Goal: Obtain resource: Download file/media

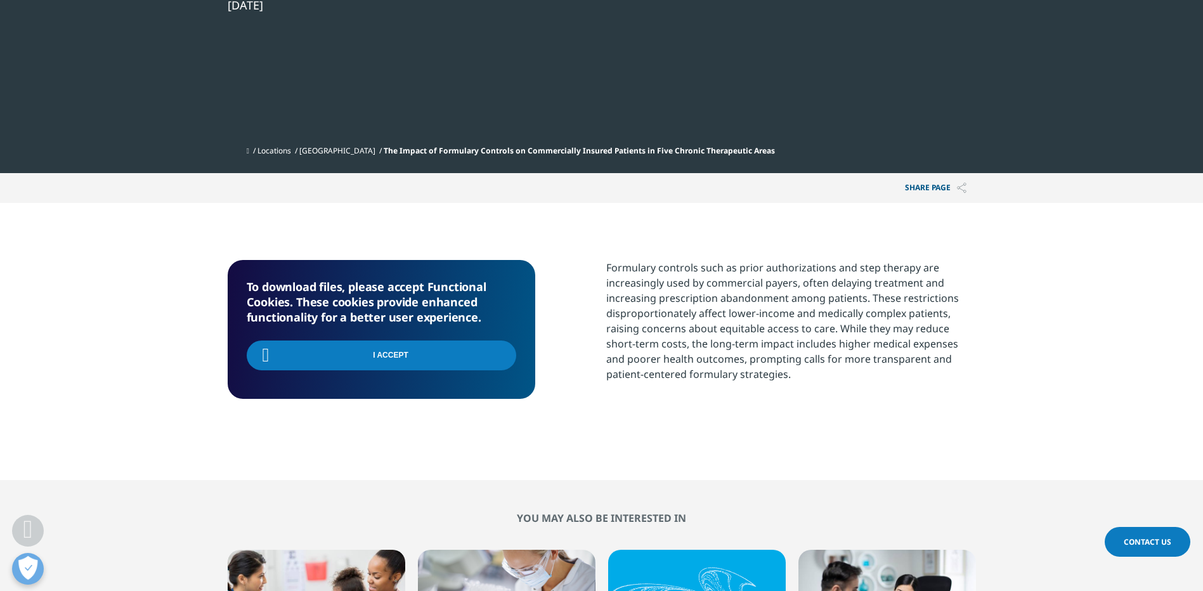
click at [500, 352] on div "I Accept" at bounding box center [381, 357] width 269 height 46
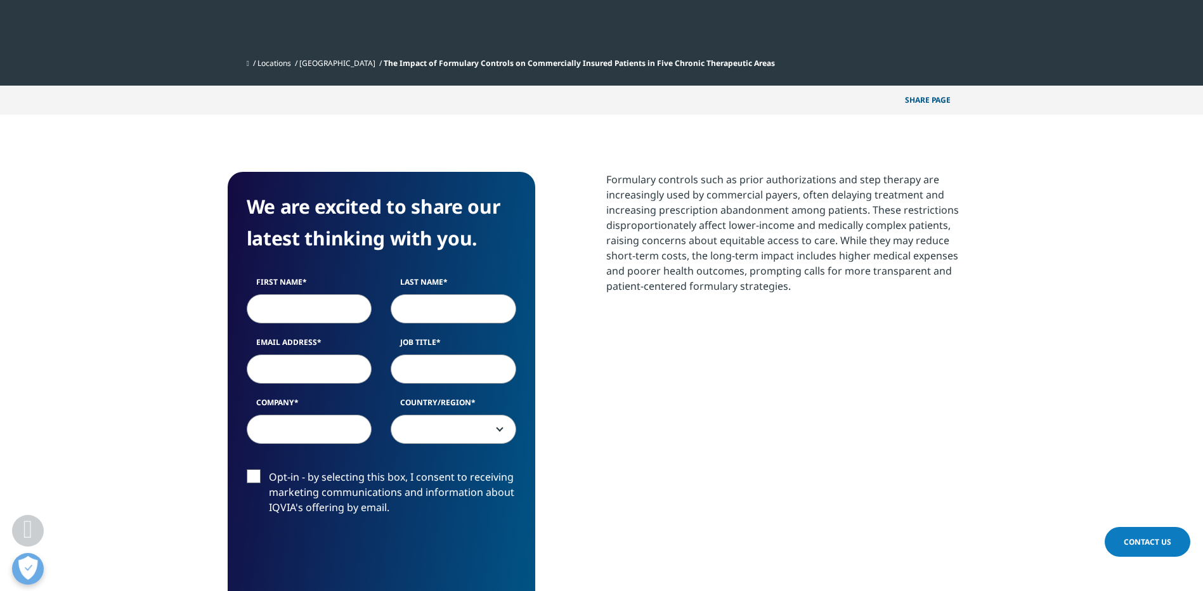
scroll to position [507, 0]
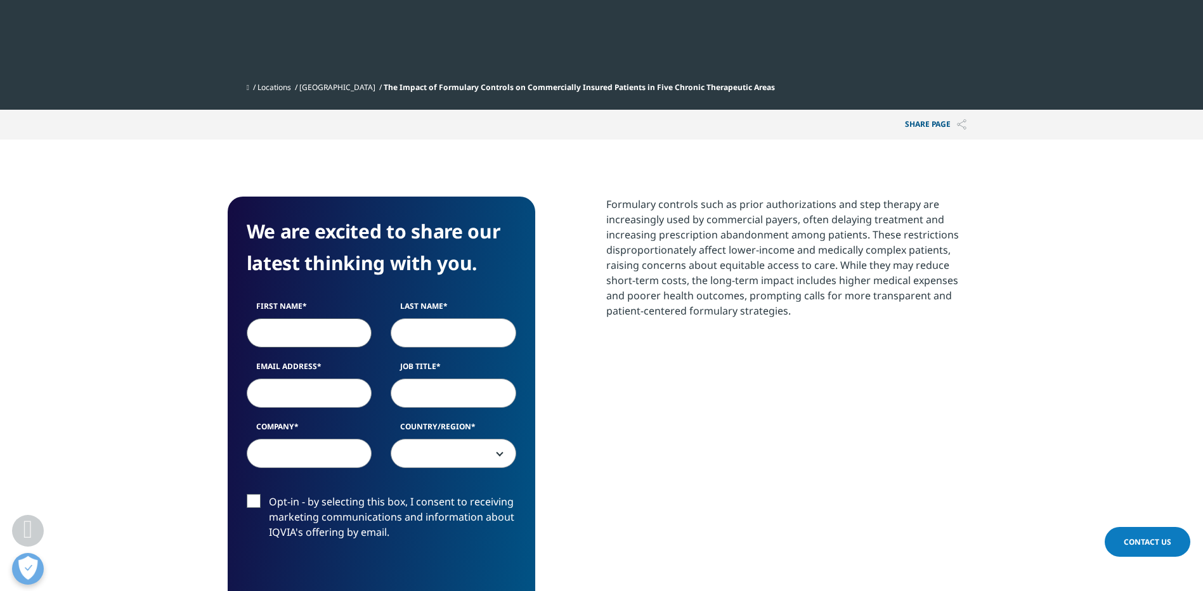
click at [298, 322] on input "First Name" at bounding box center [310, 332] width 126 height 29
type input "Kenneth"
type input "Komorny"
type input "kenneth.komorny@moffitt.org"
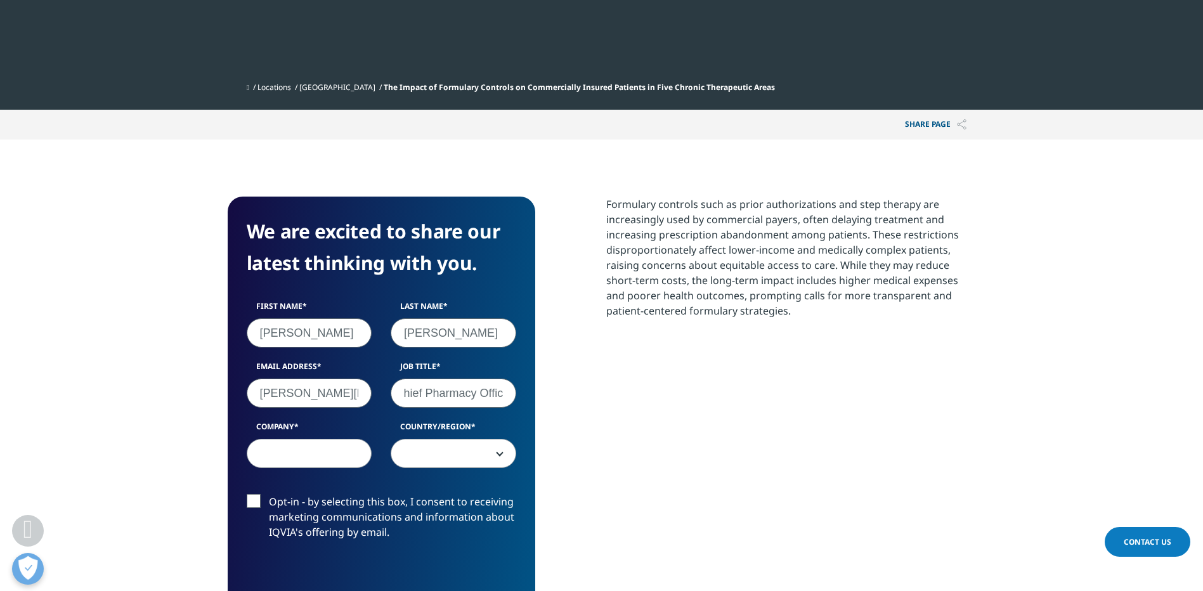
scroll to position [0, 44]
type input "VP< Chief Pharmacy Officer"
type input "Moffitt Cancer Center"
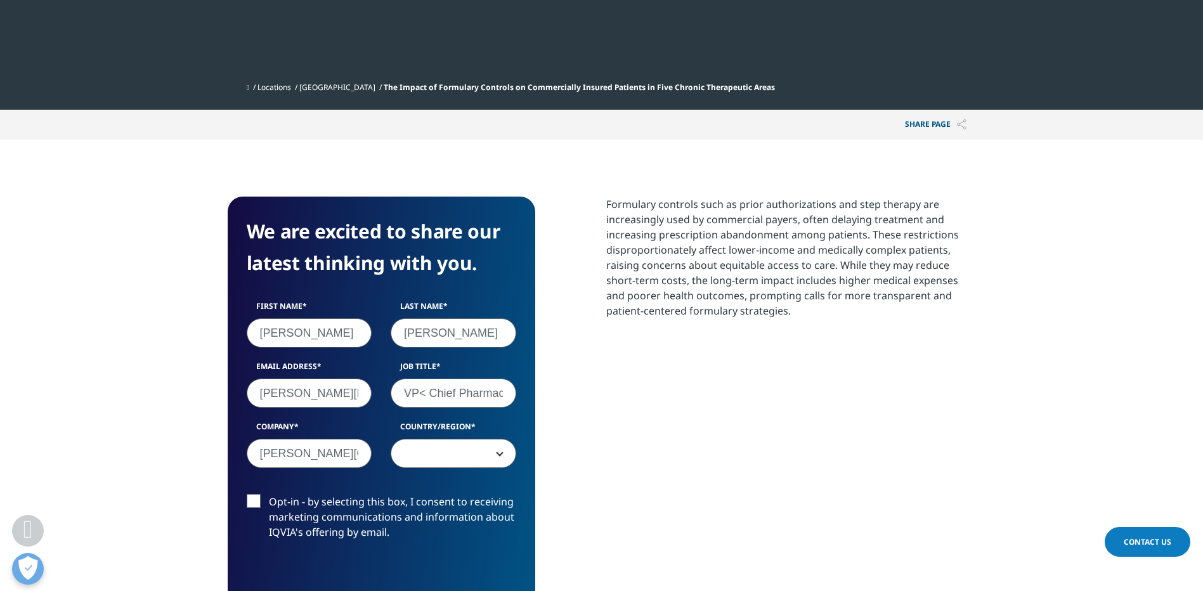
click at [424, 387] on input "VP< Chief Pharmacy Officer" at bounding box center [454, 392] width 126 height 29
type input "VP, Chief Pharmacy Officer"
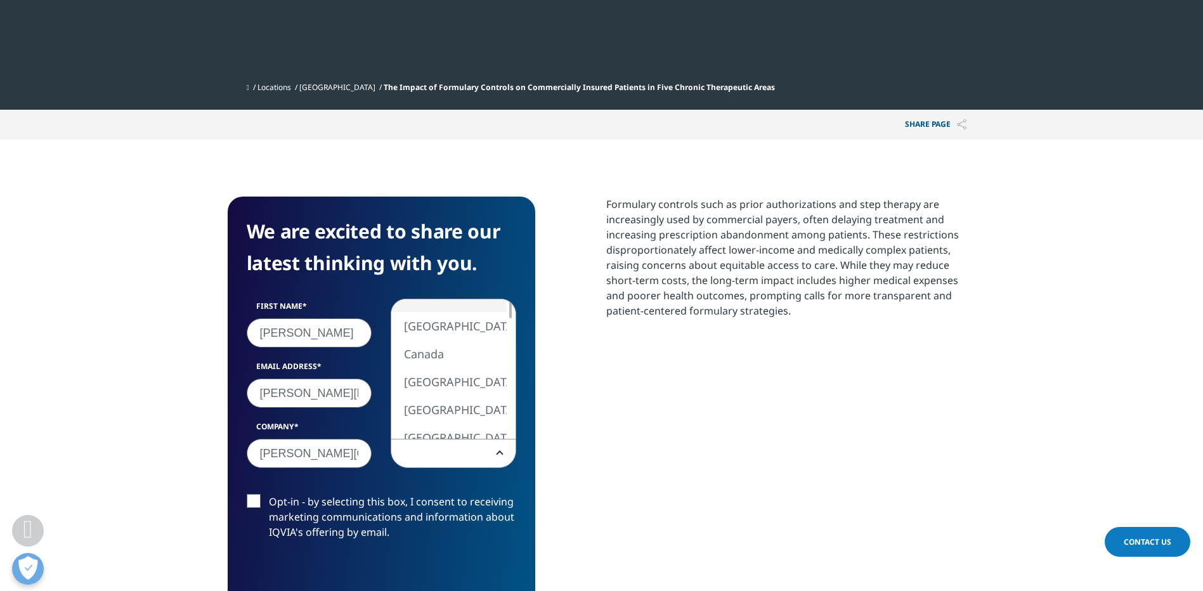
click at [501, 455] on span at bounding box center [454, 453] width 126 height 29
select select "[GEOGRAPHIC_DATA]"
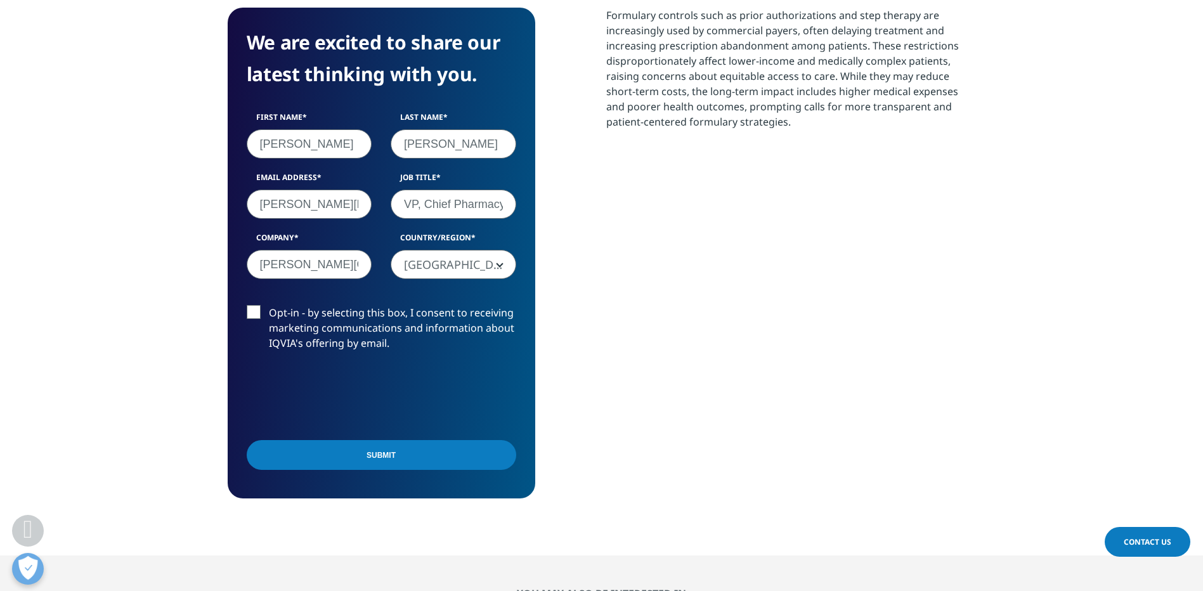
scroll to position [697, 0]
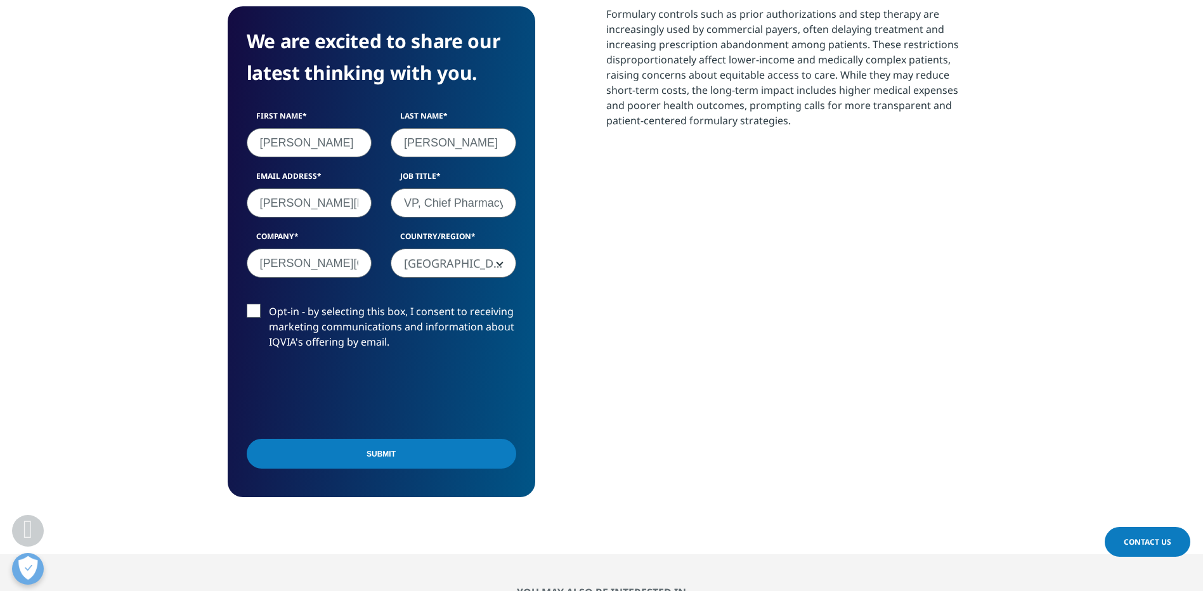
click at [341, 461] on input "Submit" at bounding box center [381, 454] width 269 height 30
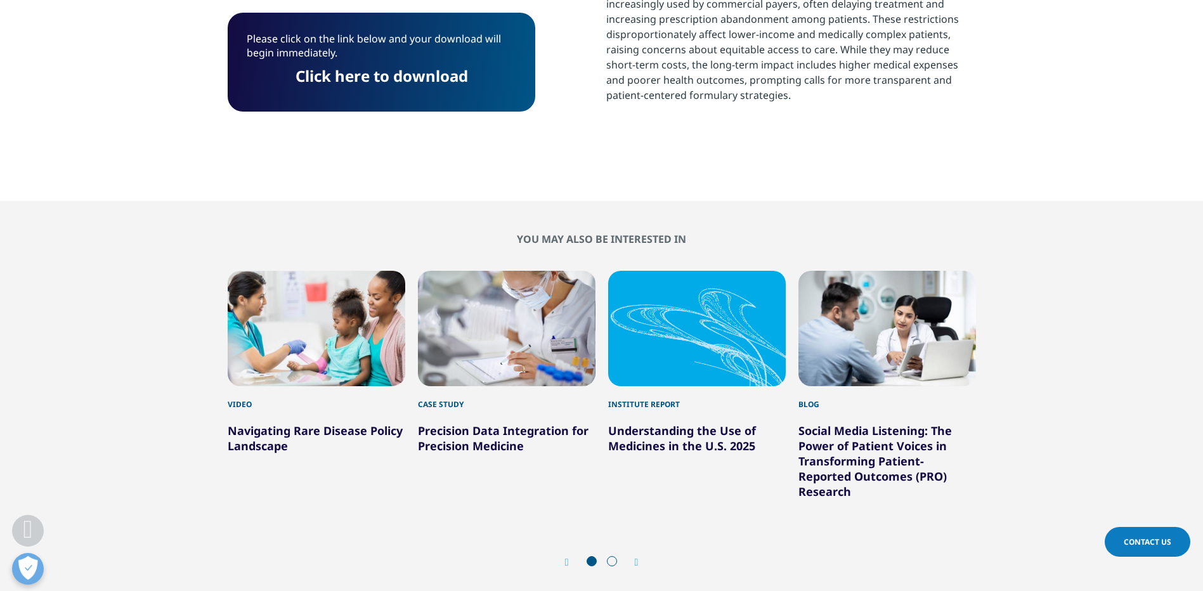
scroll to position [163, 748]
click at [352, 82] on link "Click here to download" at bounding box center [381, 75] width 172 height 21
